Goal: Transaction & Acquisition: Purchase product/service

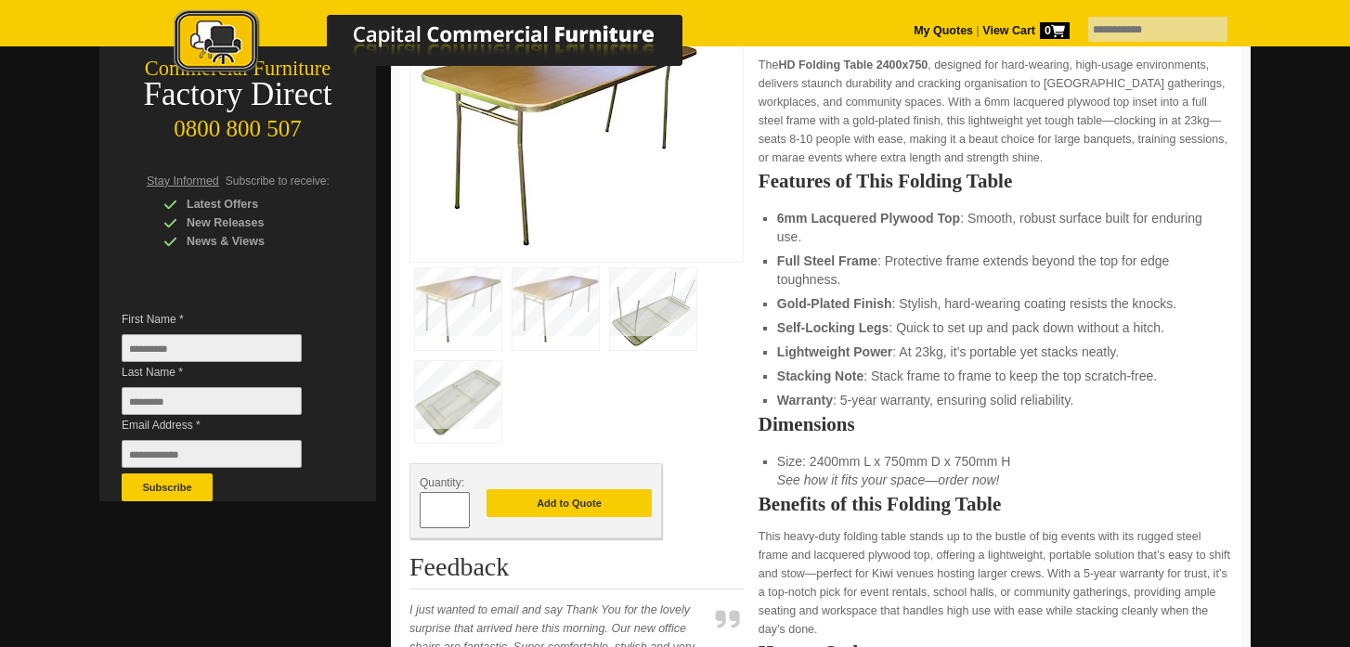
scroll to position [332, 0]
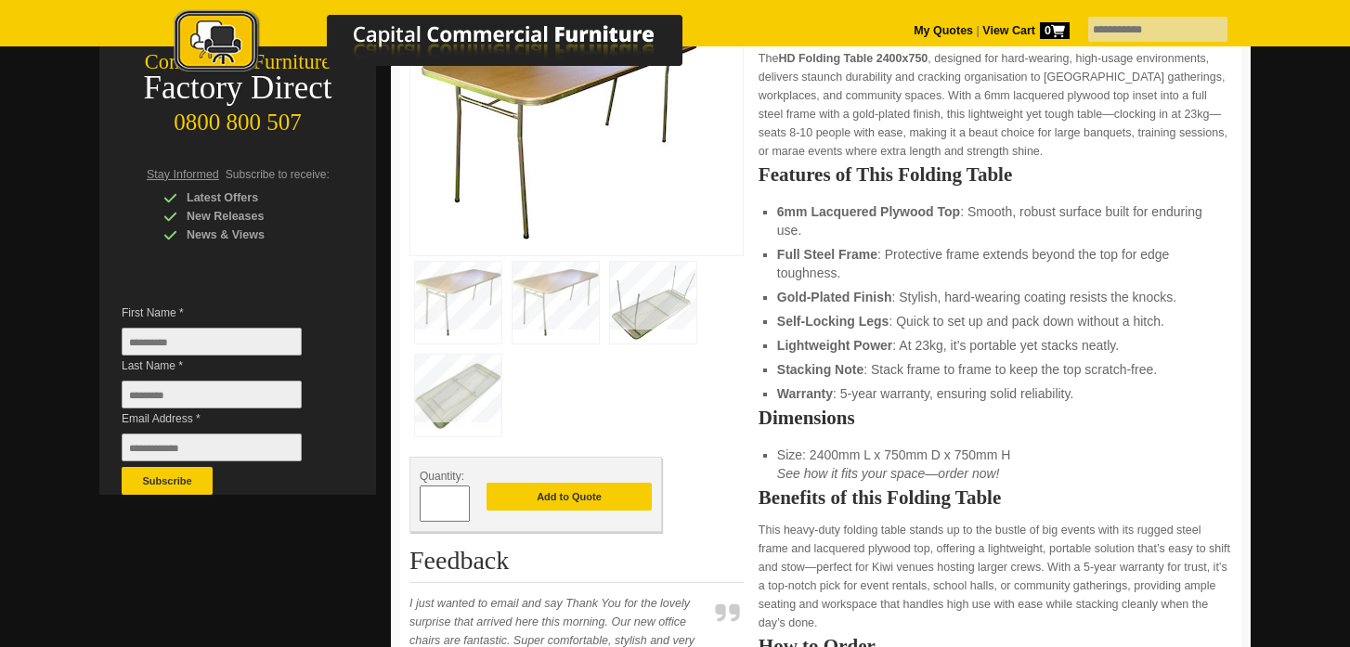
click at [449, 506] on input "*" at bounding box center [445, 504] width 50 height 36
click at [462, 504] on span at bounding box center [461, 511] width 7 height 19
click at [459, 493] on span at bounding box center [461, 497] width 7 height 19
click at [462, 499] on span at bounding box center [461, 497] width 7 height 19
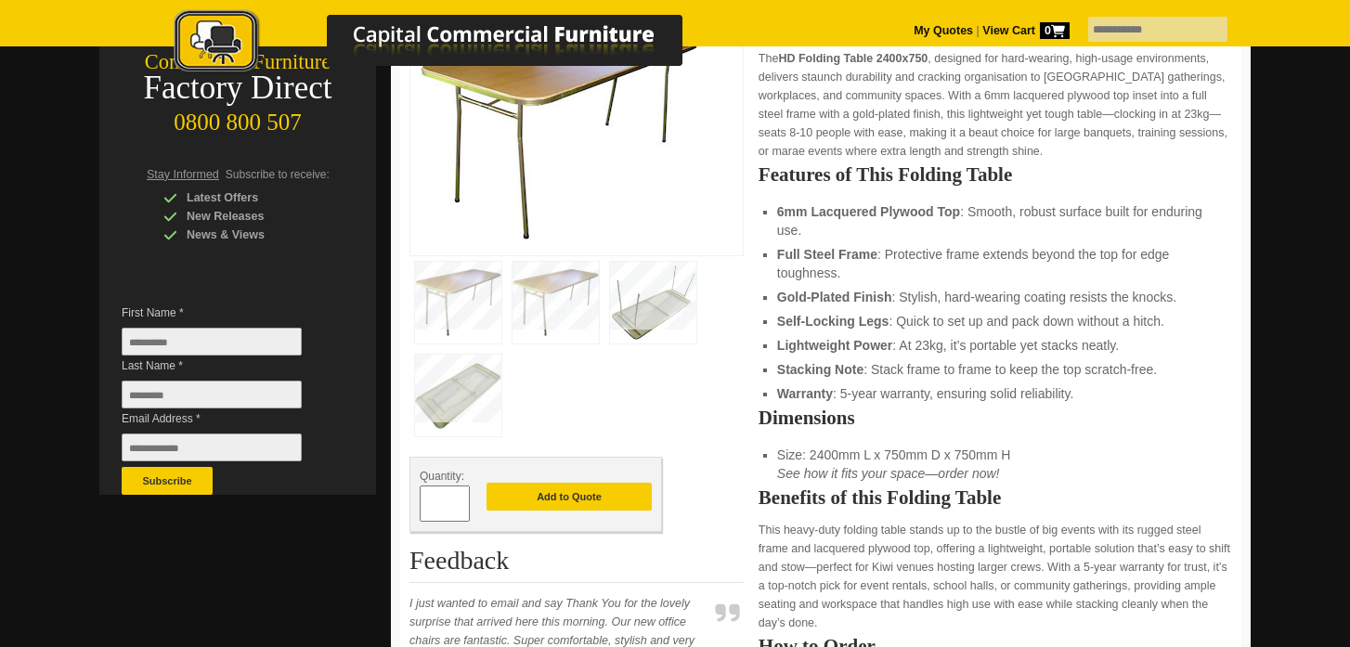
click at [462, 499] on span at bounding box center [461, 497] width 7 height 19
type input "*"
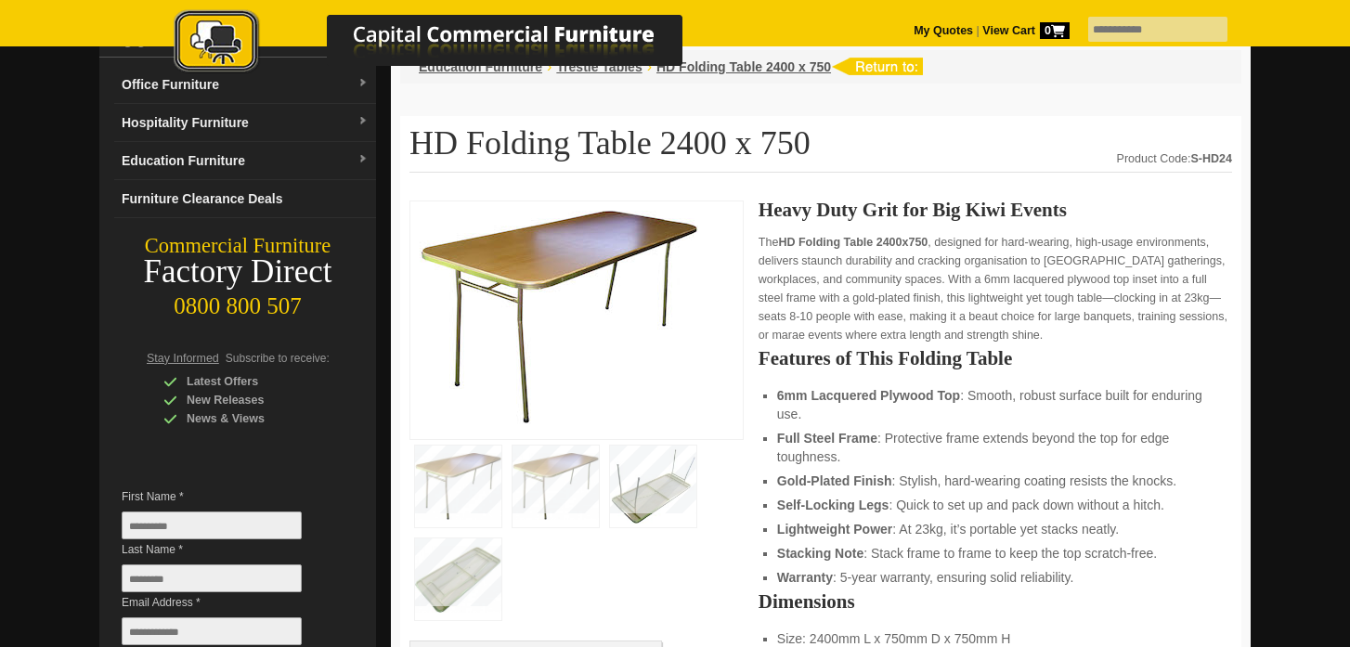
scroll to position [0, 0]
